Goal: Information Seeking & Learning: Learn about a topic

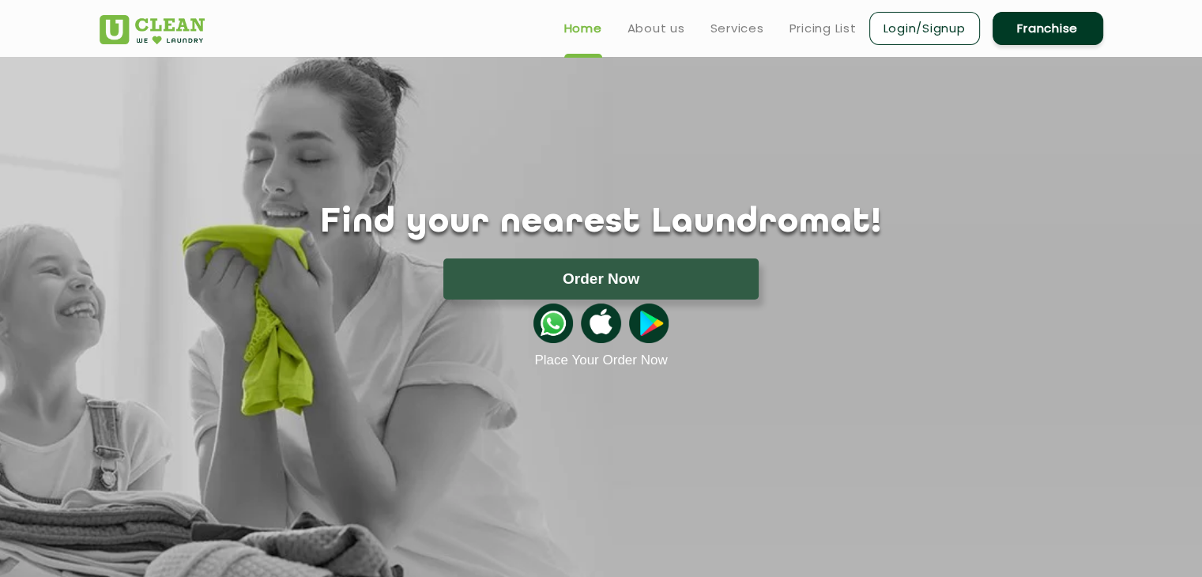
click at [784, 32] on ul "Home About us Services Pricing List Login/Signup Franchise" at bounding box center [828, 27] width 552 height 37
click at [802, 28] on link "Pricing List" at bounding box center [823, 28] width 67 height 19
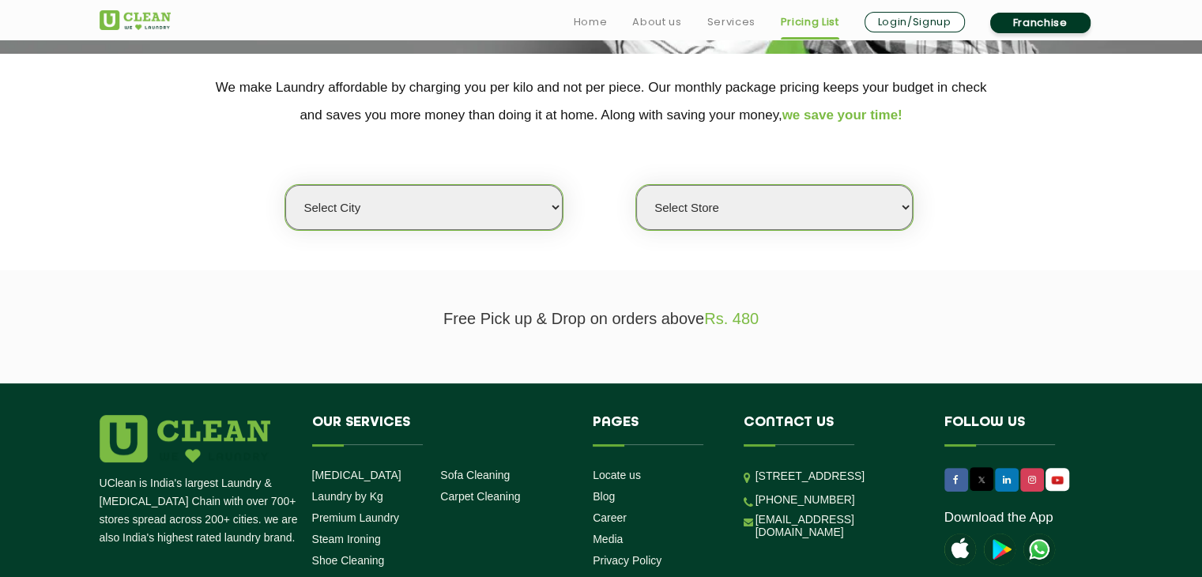
scroll to position [316, 0]
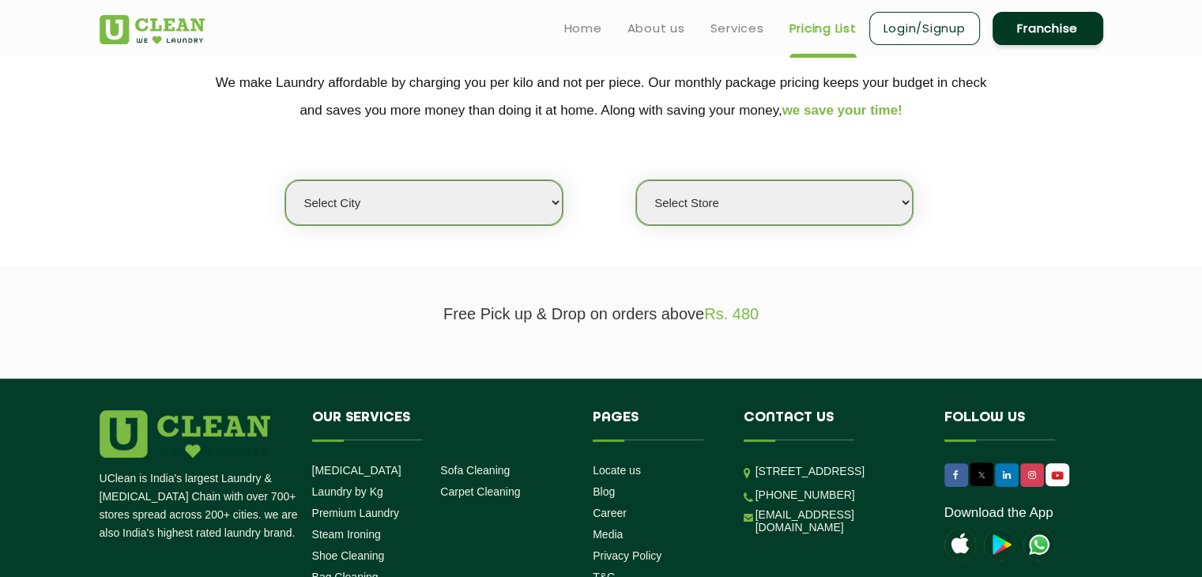
click at [377, 200] on select "Select city [GEOGRAPHIC_DATA] [GEOGRAPHIC_DATA] [GEOGRAPHIC_DATA] [GEOGRAPHIC_D…" at bounding box center [423, 202] width 277 height 45
select select "135"
click at [285, 180] on select "Select city [GEOGRAPHIC_DATA] [GEOGRAPHIC_DATA] [GEOGRAPHIC_DATA] [GEOGRAPHIC_D…" at bounding box center [423, 202] width 277 height 45
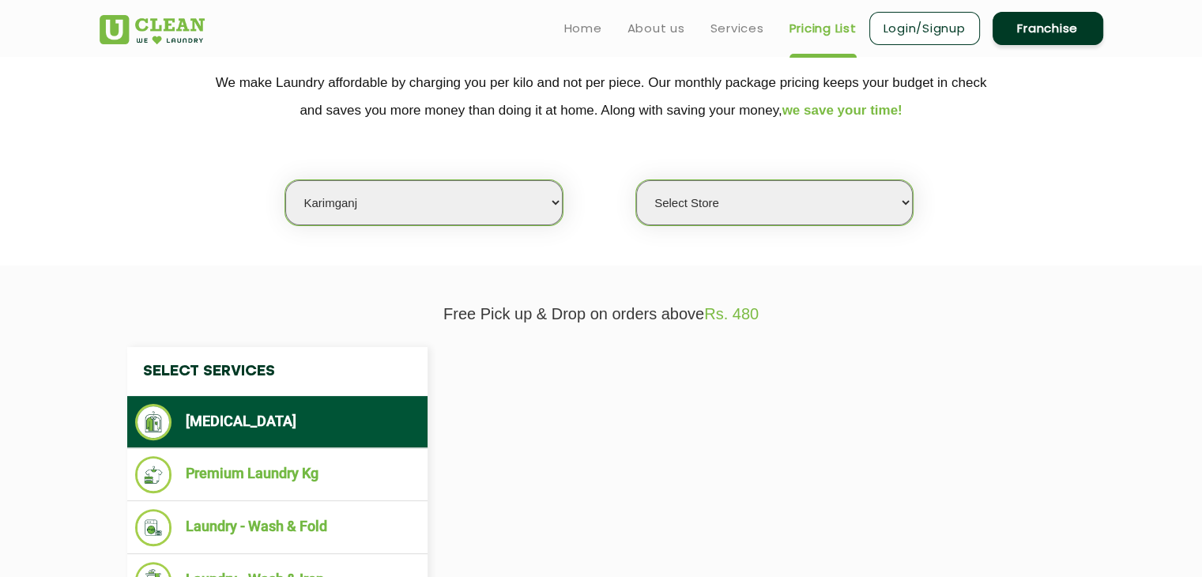
click at [728, 200] on select "Select Store" at bounding box center [774, 202] width 277 height 45
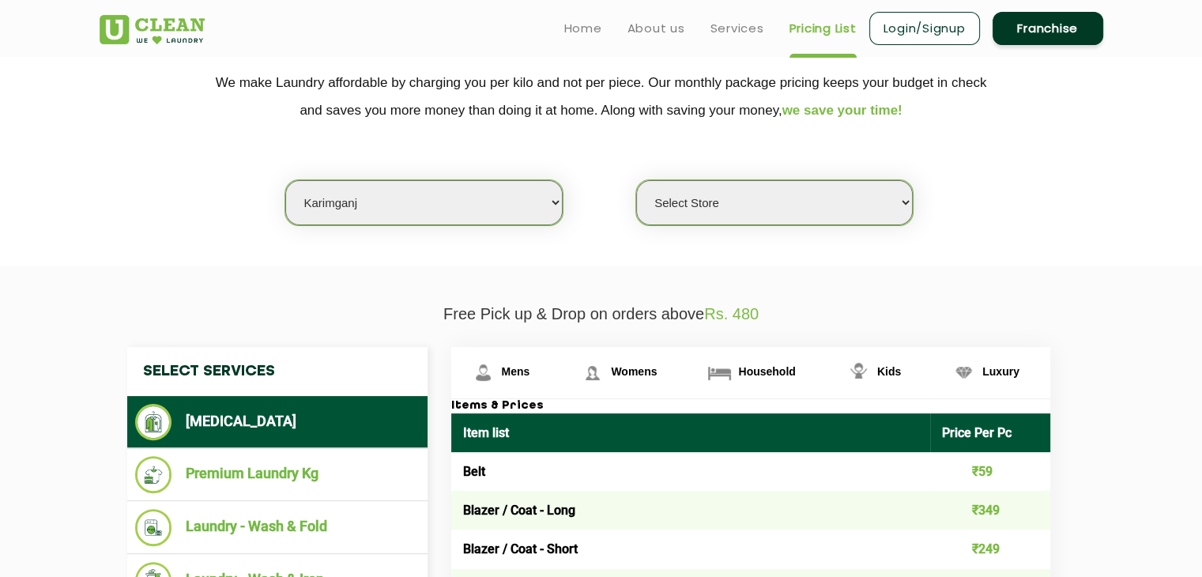
select select "384"
click at [636, 180] on select "Select Store UClean Karimganj" at bounding box center [774, 202] width 277 height 45
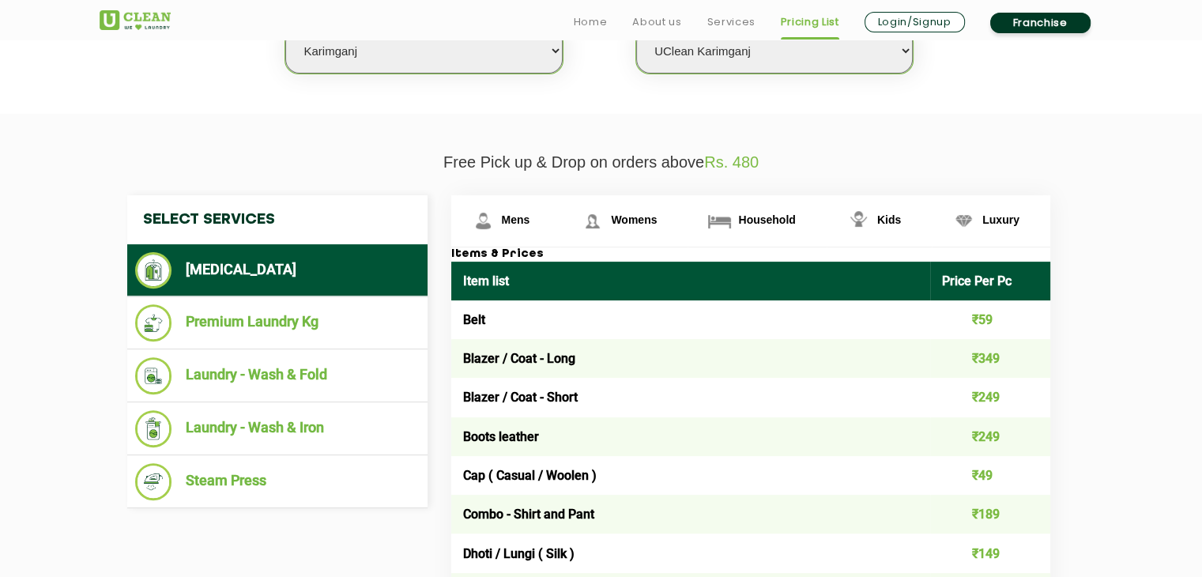
scroll to position [474, 0]
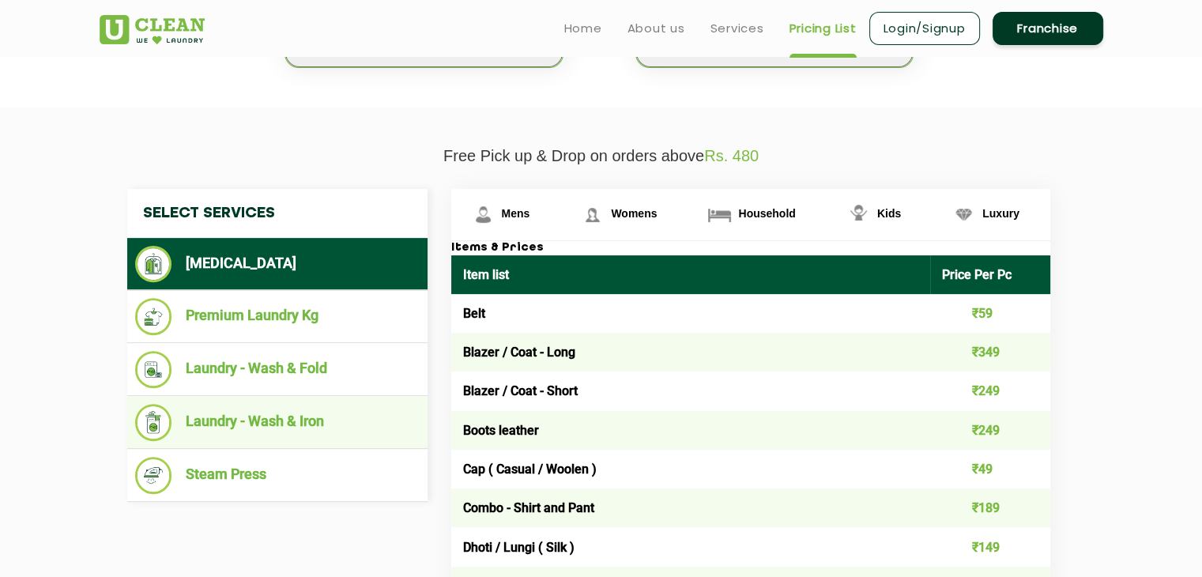
click at [289, 425] on li "Laundry - Wash & Iron" at bounding box center [277, 422] width 285 height 37
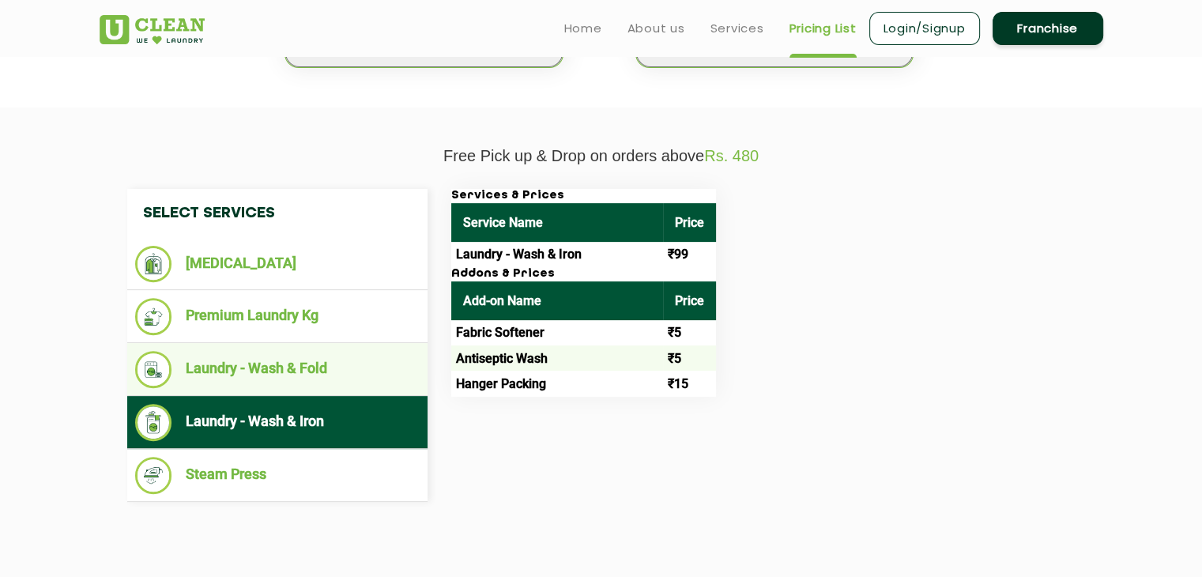
click at [275, 361] on li "Laundry - Wash & Fold" at bounding box center [277, 369] width 285 height 37
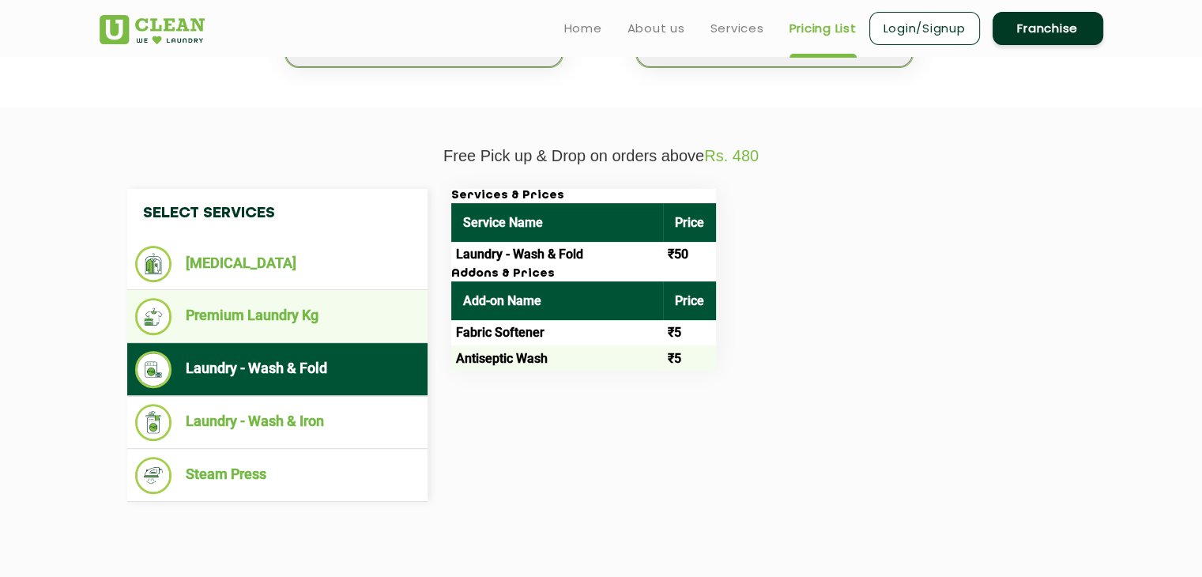
click at [275, 321] on li "Premium Laundry Kg" at bounding box center [277, 316] width 285 height 37
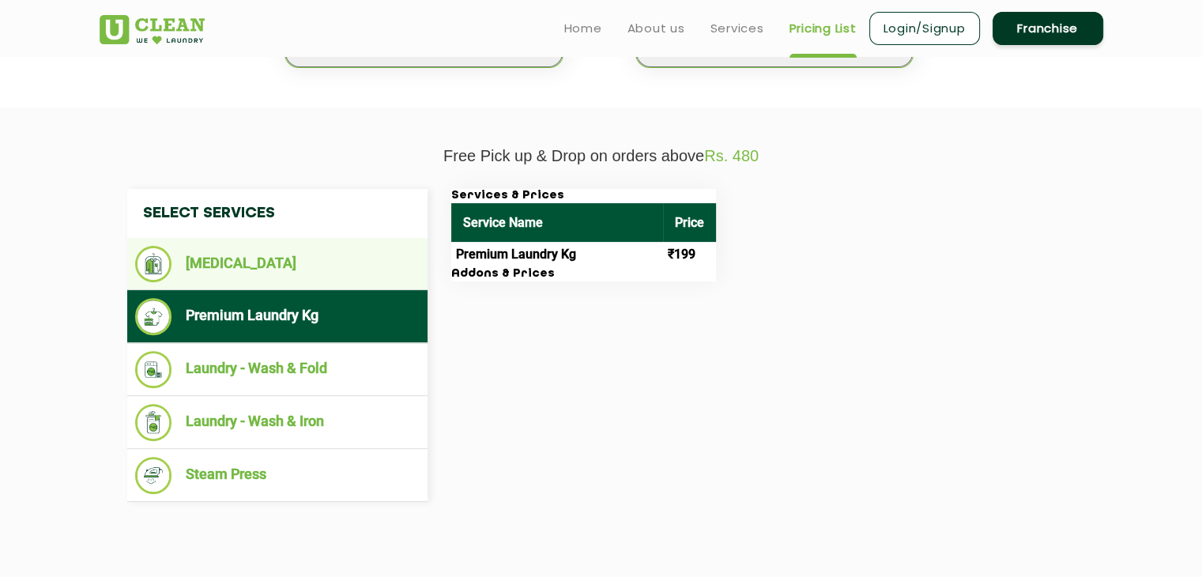
click at [277, 270] on li "[MEDICAL_DATA]" at bounding box center [277, 264] width 285 height 36
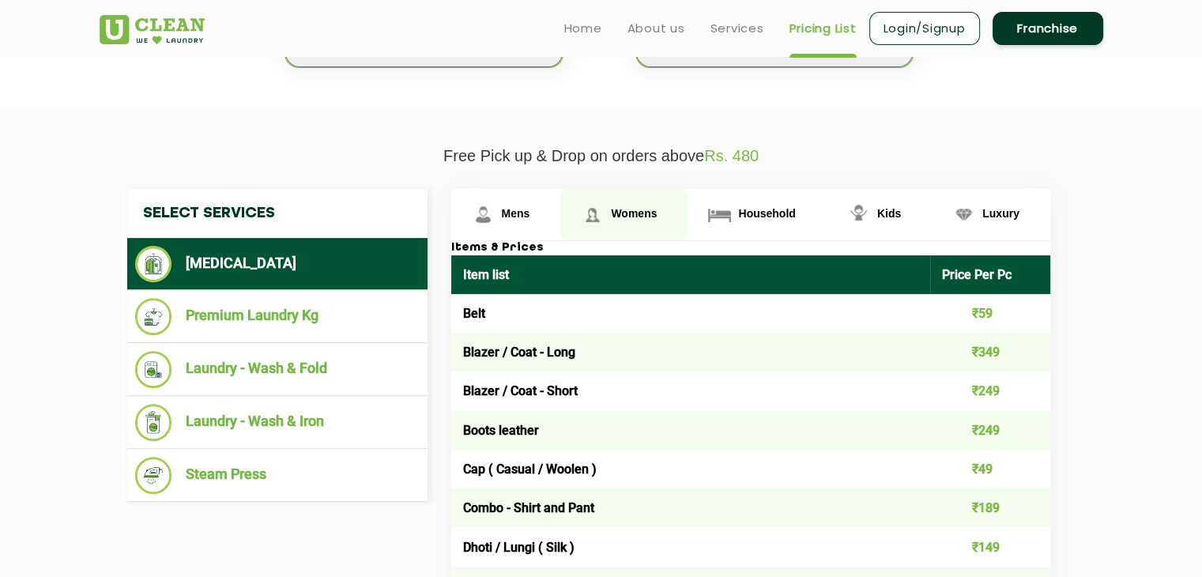
click at [658, 225] on link "Womens" at bounding box center [624, 214] width 127 height 51
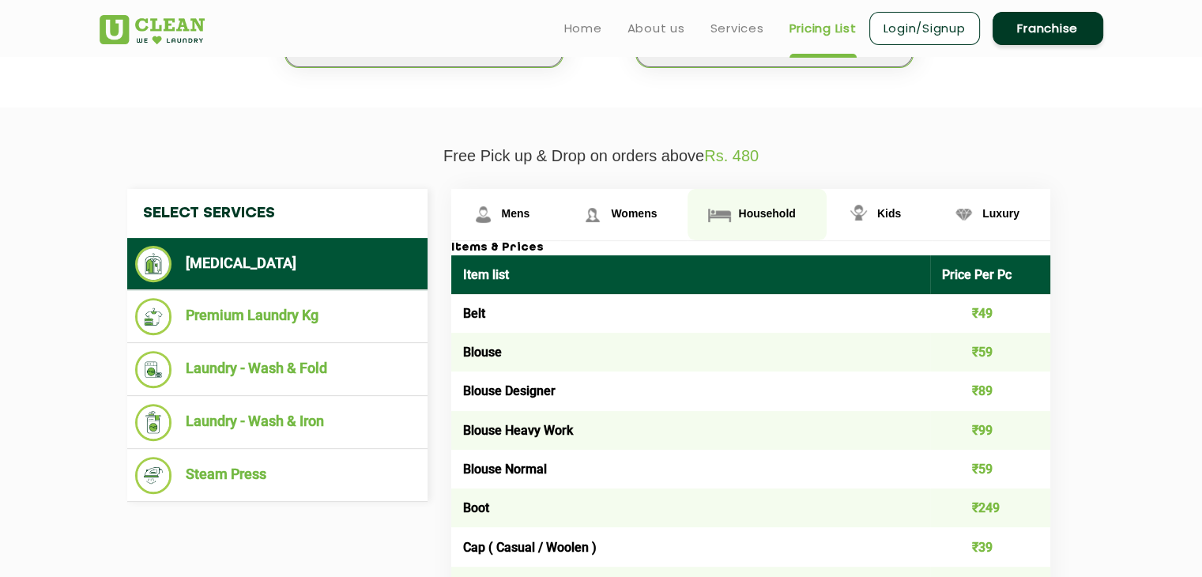
click at [746, 223] on link "Household" at bounding box center [757, 214] width 138 height 51
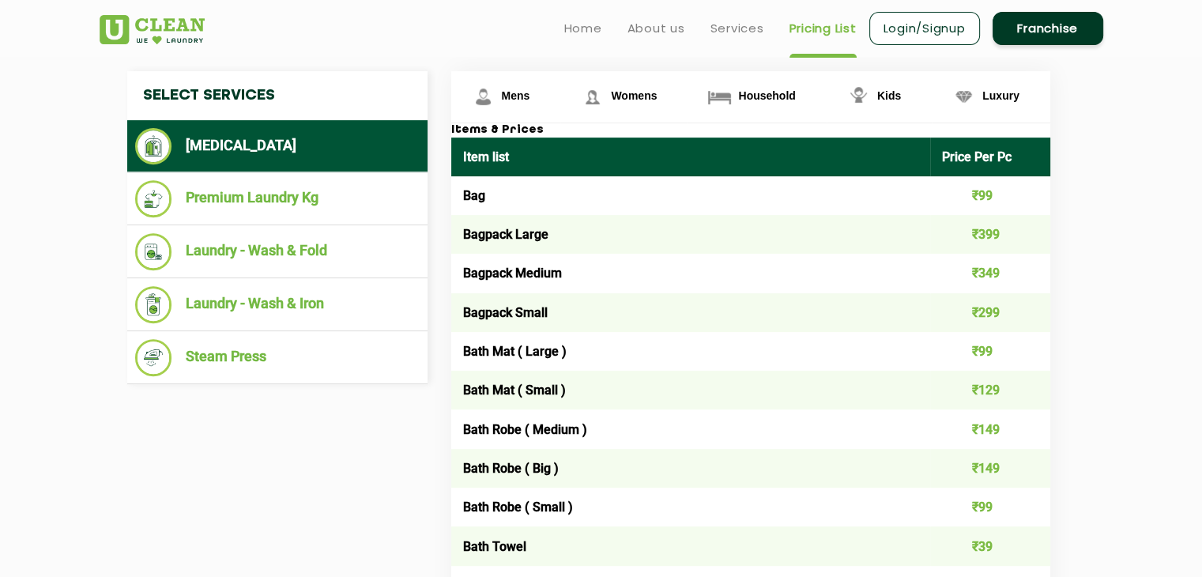
scroll to position [316, 0]
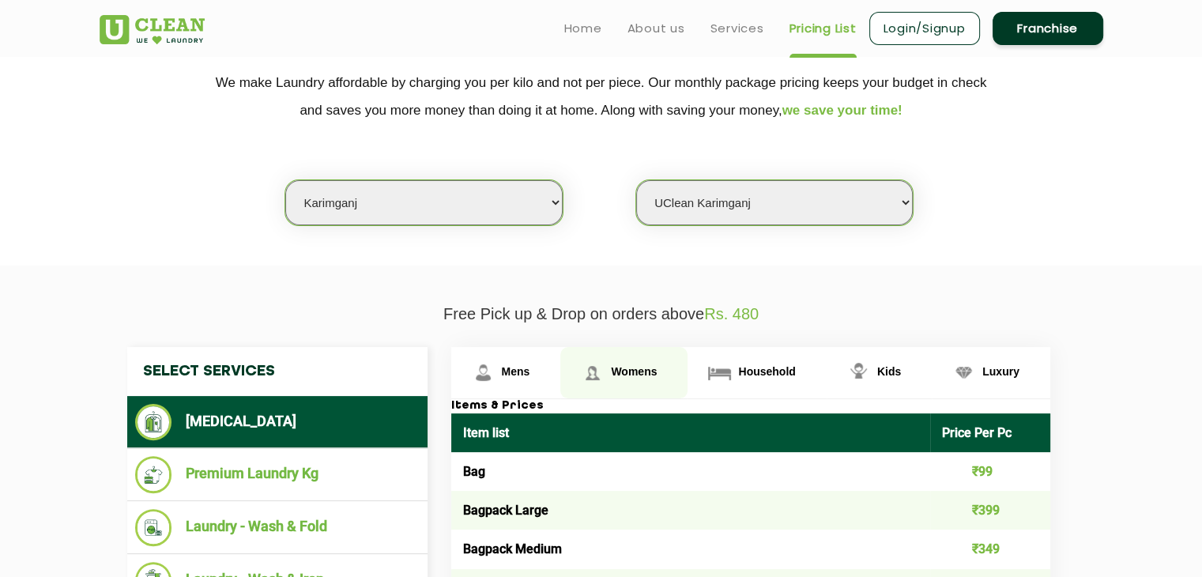
click at [647, 347] on link "Womens" at bounding box center [624, 372] width 127 height 51
click at [645, 358] on link "Womens" at bounding box center [624, 372] width 127 height 51
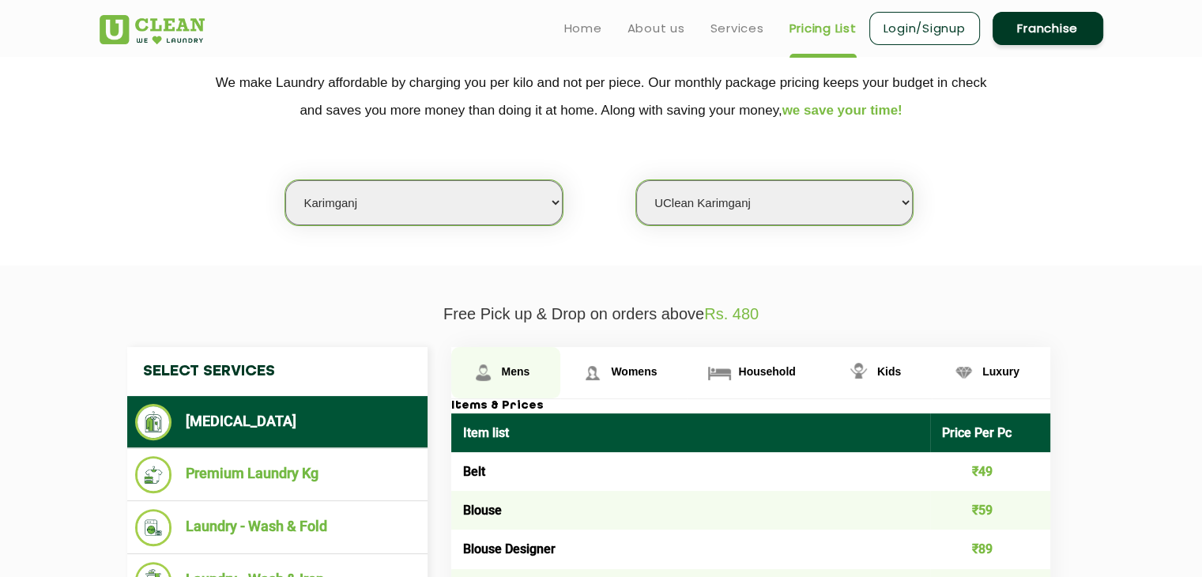
click at [509, 383] on link "Mens" at bounding box center [506, 372] width 110 height 51
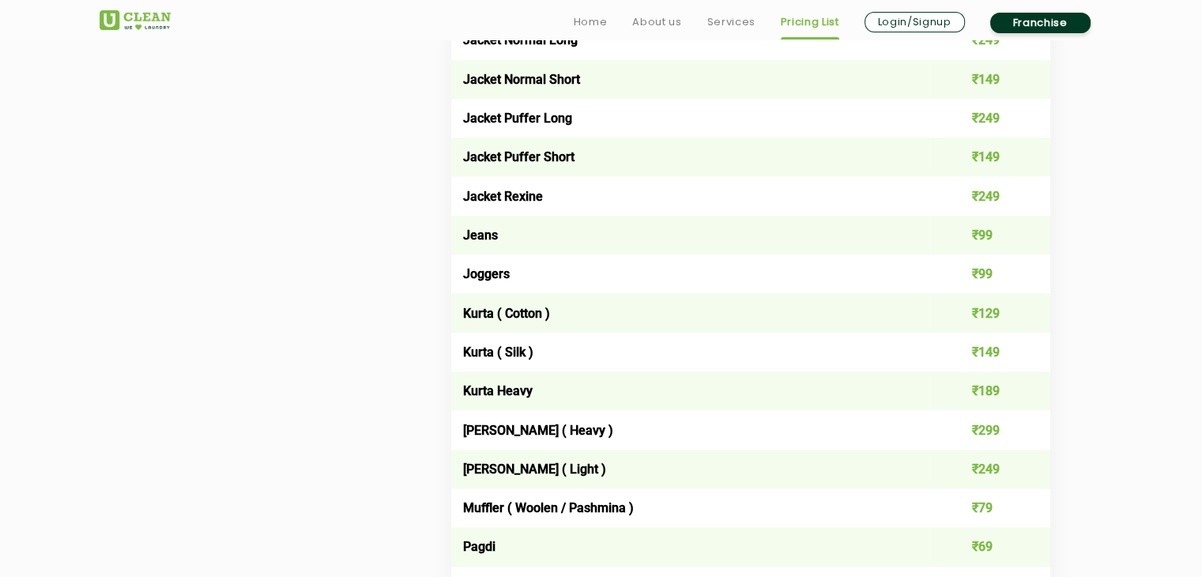
scroll to position [1739, 0]
